Goal: Information Seeking & Learning: Compare options

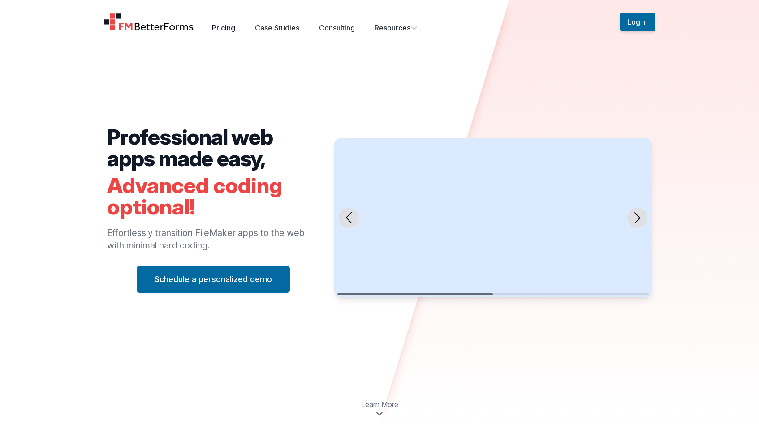
click at [227, 30] on link "Pricing" at bounding box center [223, 27] width 23 height 9
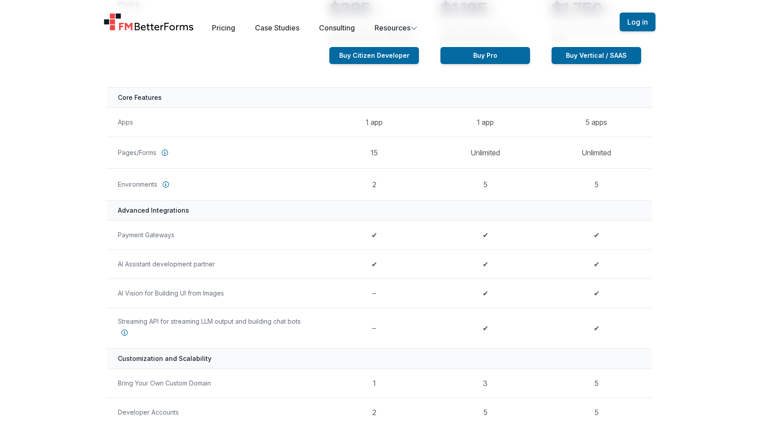
scroll to position [203, 0]
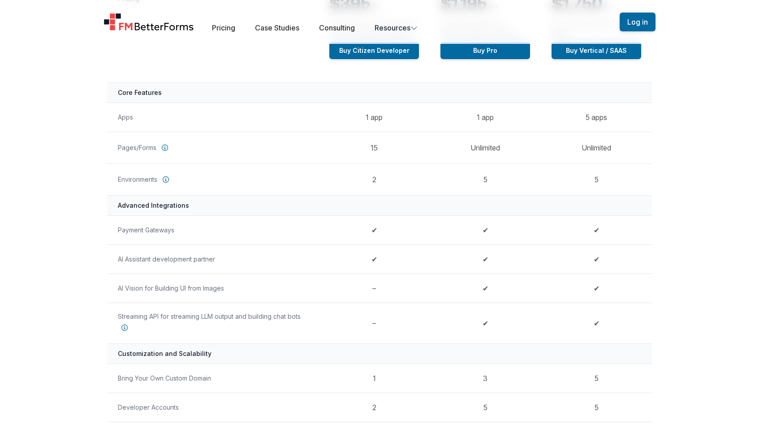
click at [485, 116] on td "1 app" at bounding box center [485, 117] width 111 height 29
click at [486, 149] on td "Unlimited" at bounding box center [485, 148] width 111 height 32
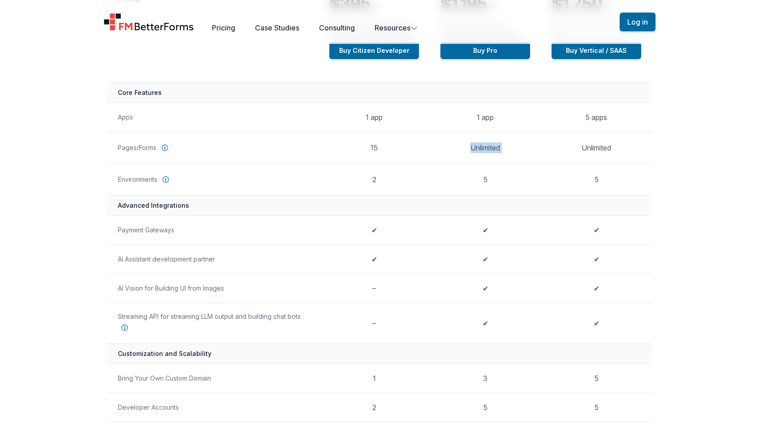
click at [486, 149] on td "Unlimited" at bounding box center [485, 148] width 111 height 32
click at [488, 119] on td "1 app" at bounding box center [485, 117] width 111 height 29
click at [485, 144] on td "Unlimited" at bounding box center [485, 148] width 111 height 32
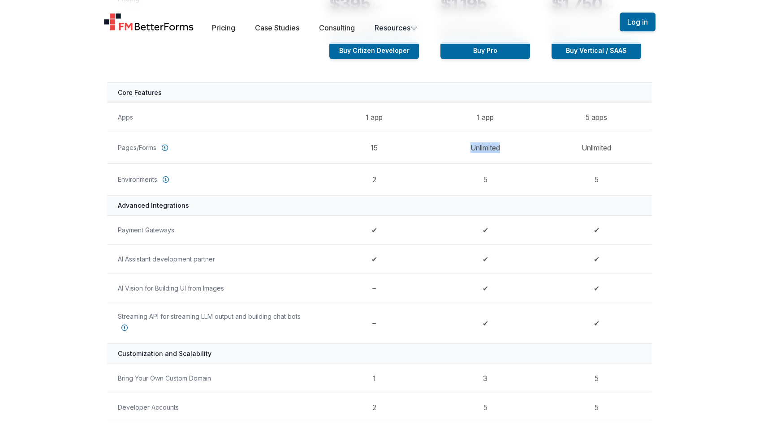
click at [485, 144] on td "Unlimited" at bounding box center [485, 148] width 111 height 32
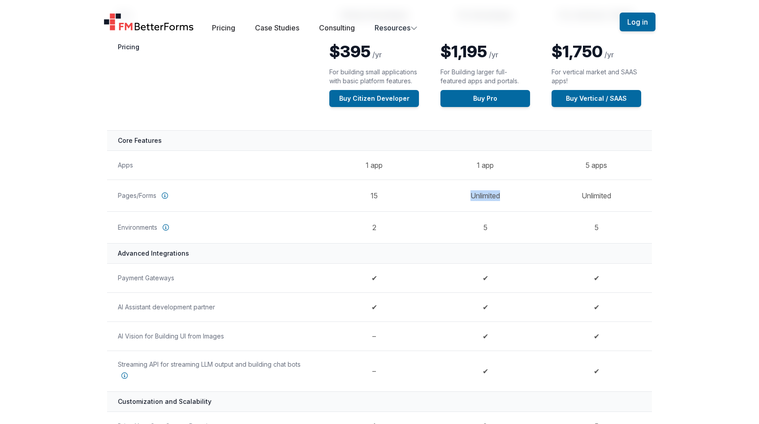
scroll to position [160, 0]
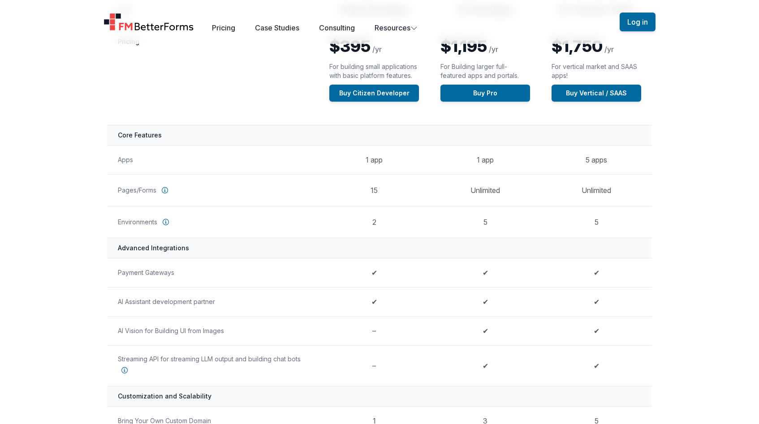
click at [597, 163] on td "5 apps" at bounding box center [596, 159] width 111 height 29
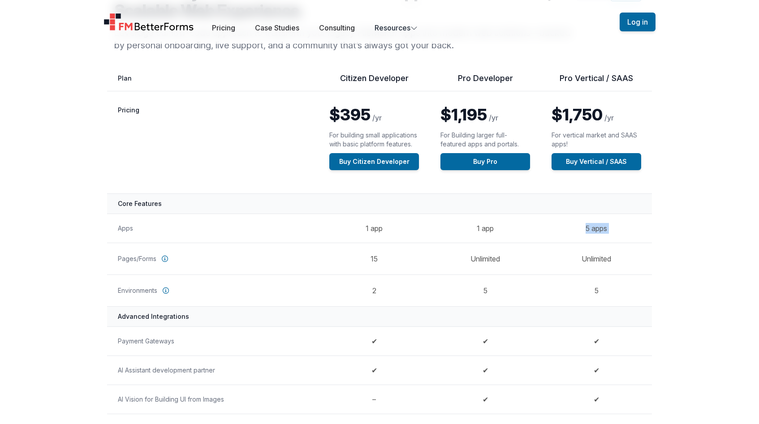
scroll to position [0, 0]
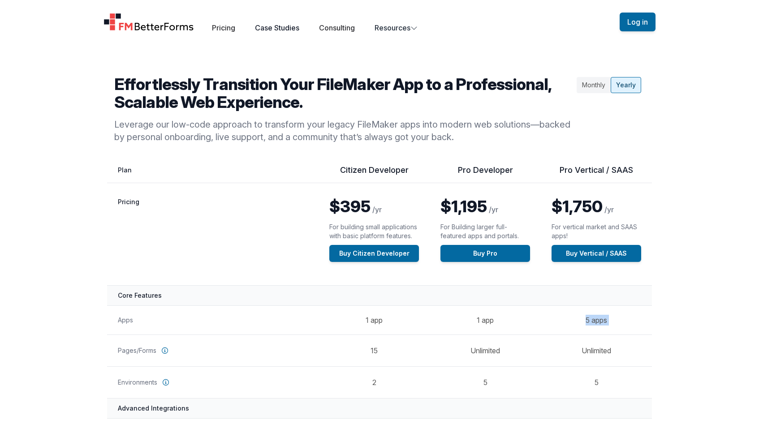
click at [272, 24] on link "Case Studies" at bounding box center [277, 27] width 44 height 9
